Goal: Transaction & Acquisition: Book appointment/travel/reservation

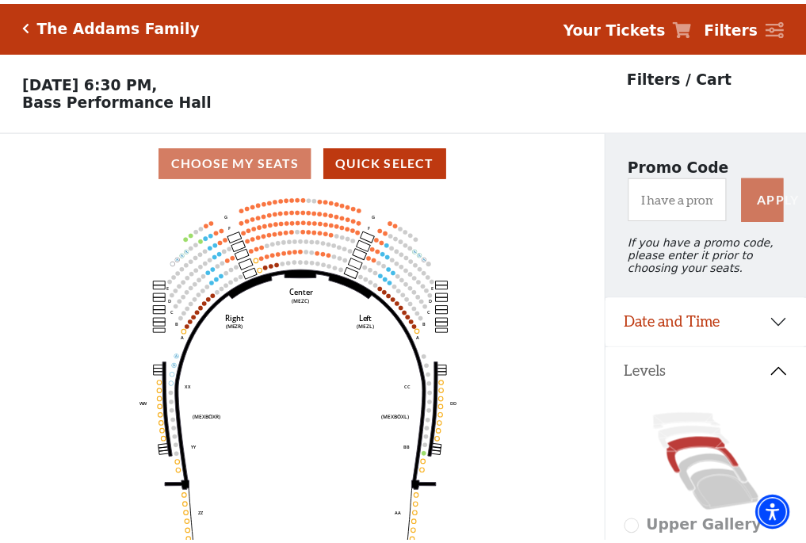
scroll to position [74, 0]
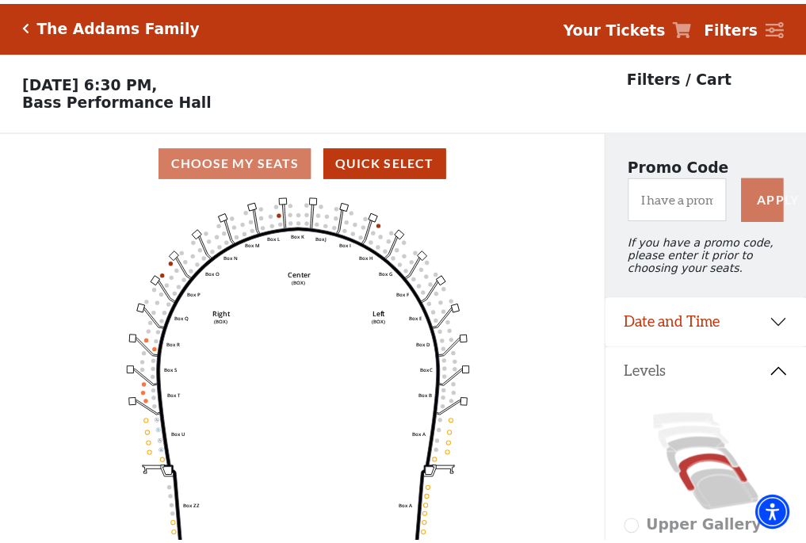
scroll to position [74, 0]
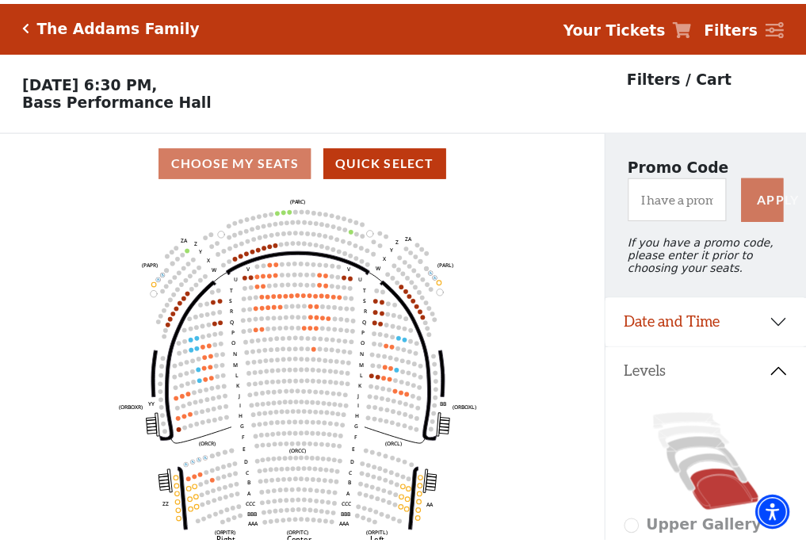
scroll to position [74, 0]
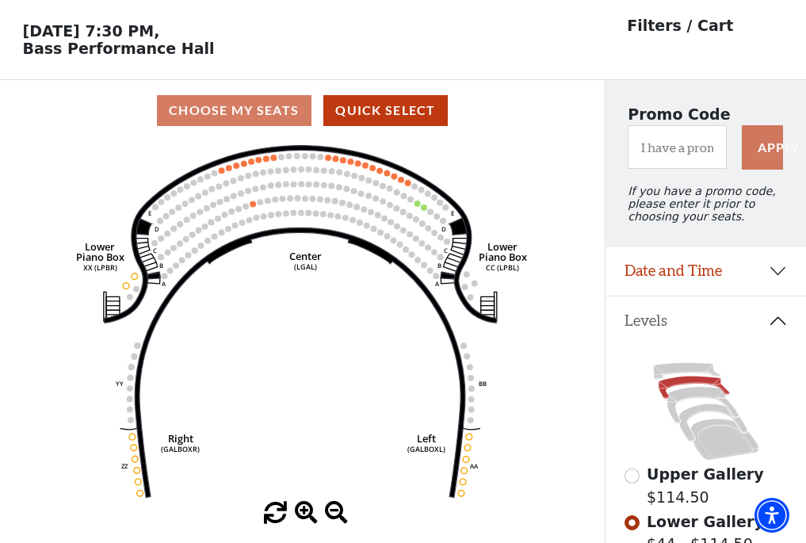
scroll to position [74, 0]
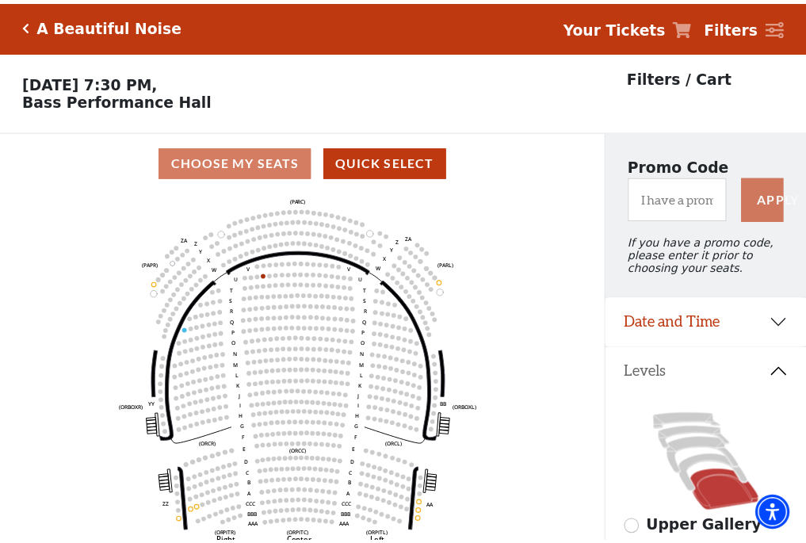
scroll to position [74, 0]
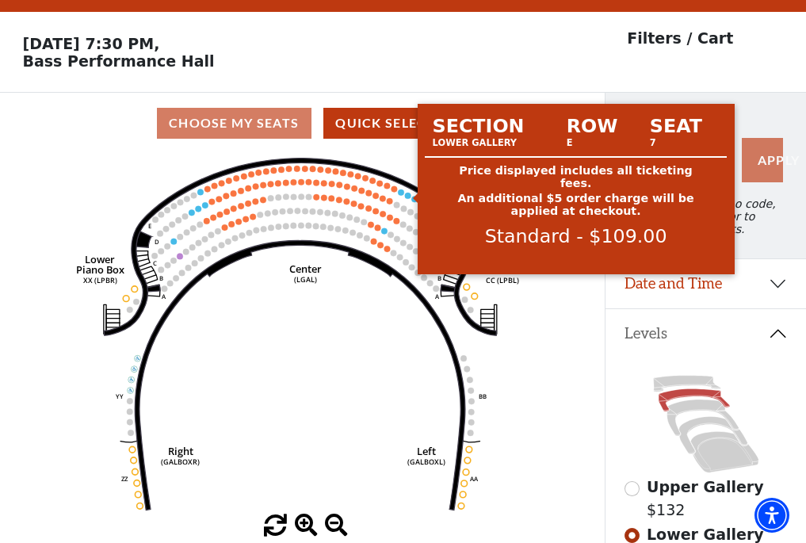
scroll to position [74, 0]
